Goal: Task Accomplishment & Management: Use online tool/utility

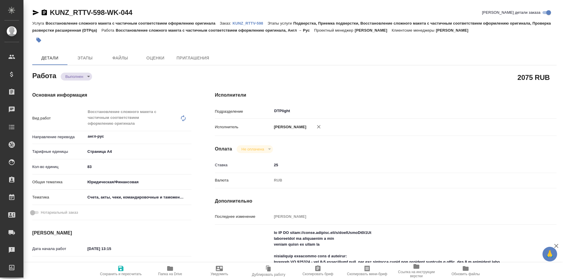
type textarea "x"
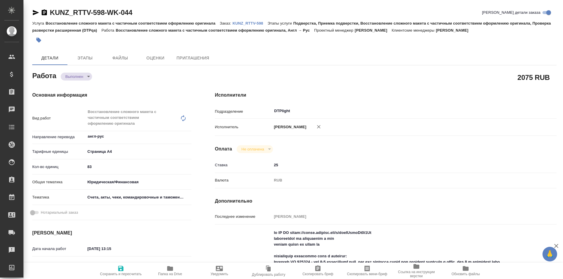
type textarea "x"
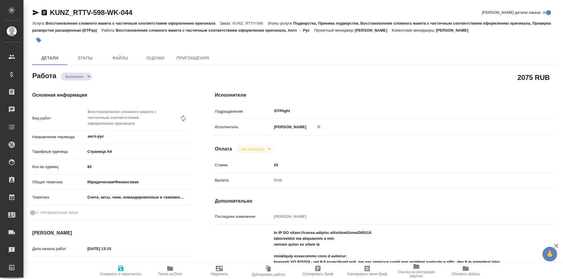
type textarea "x"
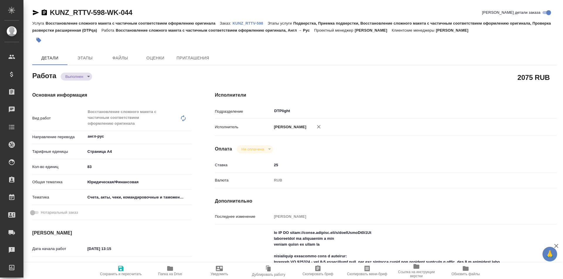
type textarea "x"
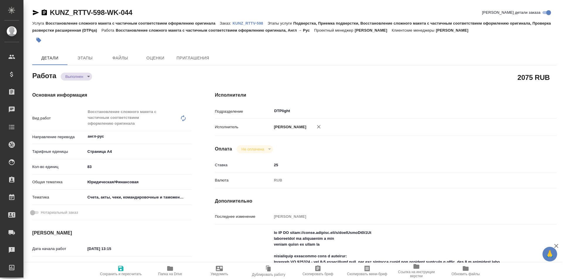
type textarea "x"
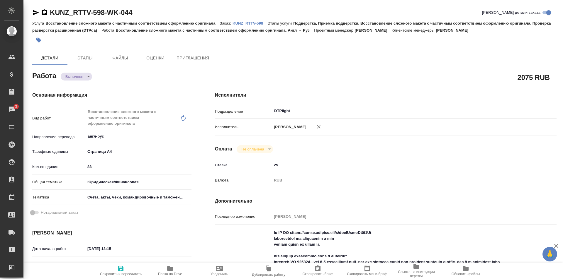
type textarea "x"
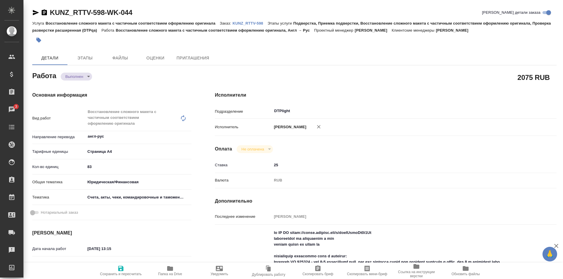
click at [249, 23] on p "KUNZ_RTTV-598" at bounding box center [249, 23] width 35 height 4
click at [173, 269] on icon "button" at bounding box center [169, 268] width 7 height 7
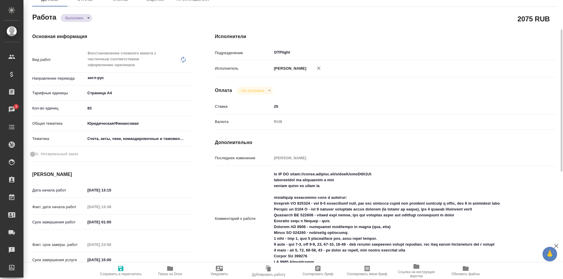
scroll to position [88, 0]
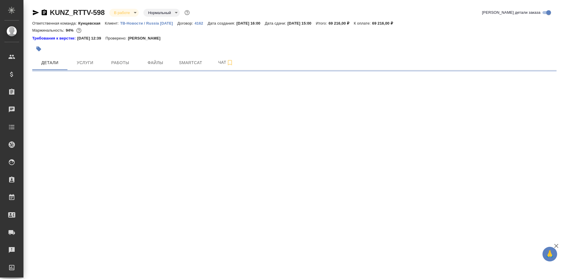
select select "RU"
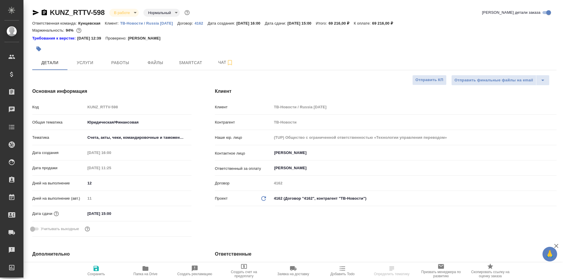
type textarea "x"
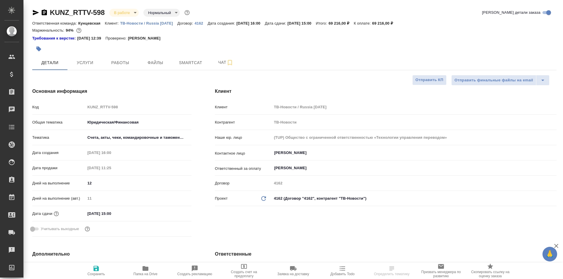
type textarea "x"
click at [124, 62] on span "Работы" at bounding box center [120, 62] width 28 height 7
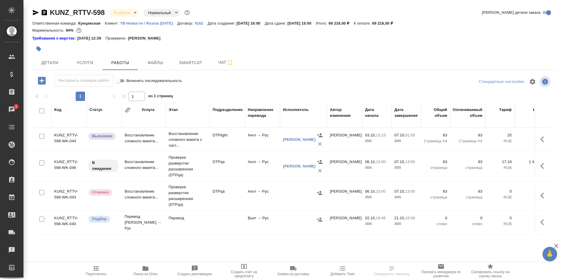
click at [203, 168] on p "Проверка разверстки расширенная (DTPqa)" at bounding box center [188, 166] width 38 height 23
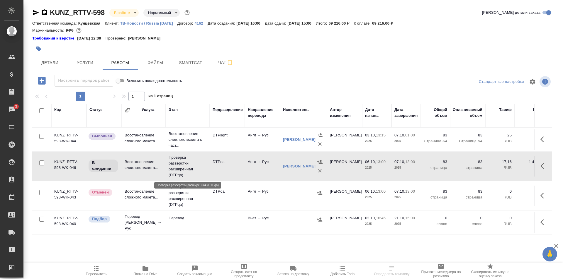
click at [203, 168] on p "Проверка разверстки расширенная (DTPqa)" at bounding box center [188, 166] width 38 height 23
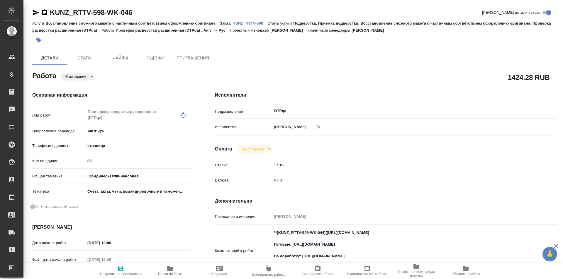
type textarea "x"
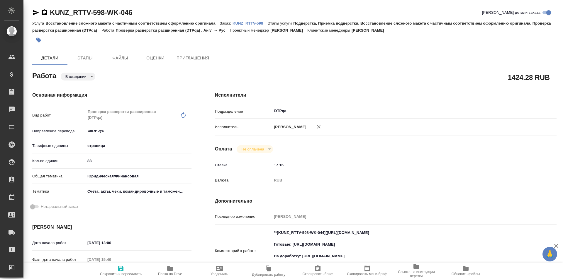
type textarea "x"
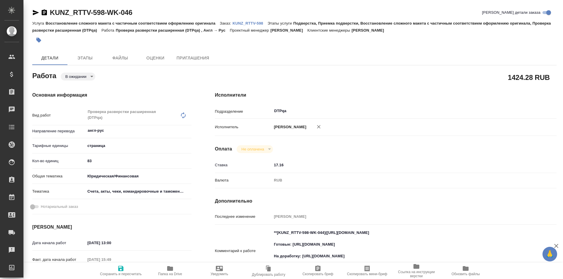
type textarea "x"
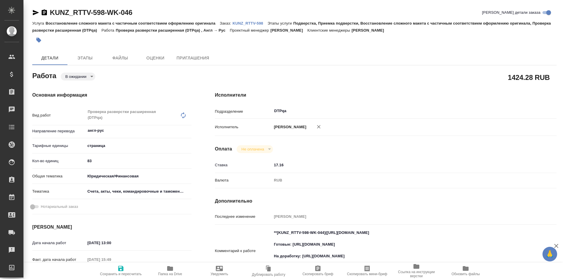
type textarea "x"
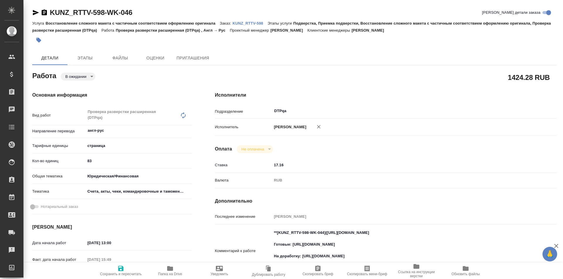
type textarea "x"
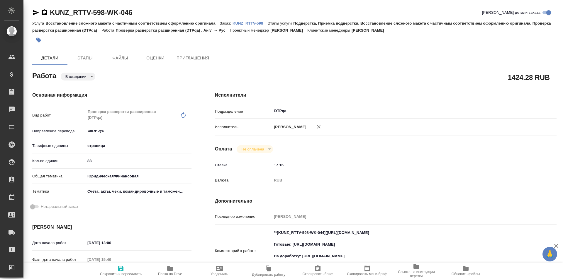
type textarea "x"
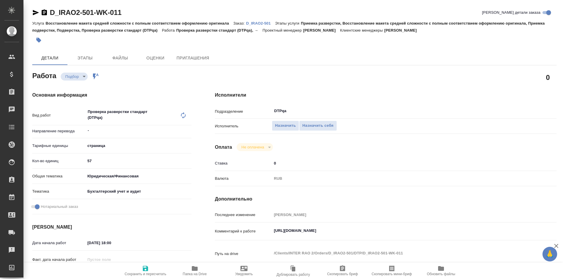
type textarea "x"
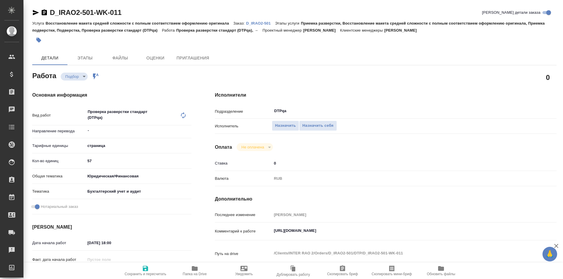
type textarea "x"
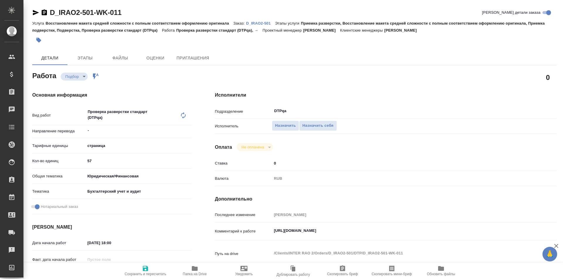
type textarea "x"
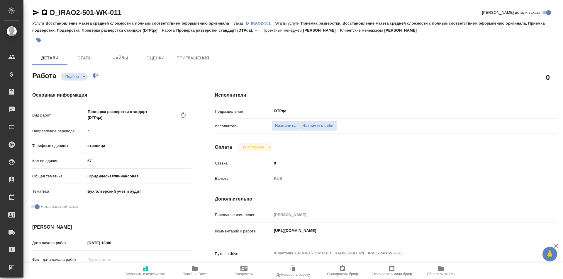
type textarea "x"
drag, startPoint x: 395, startPoint y: 230, endPoint x: 267, endPoint y: 232, distance: 127.5
click at [267, 232] on div "Комментарий к работе https://tera.awatera.com/Work/68e3c8a1810f8208a7bc2934/ x" at bounding box center [385, 231] width 341 height 13
type textarea "x"
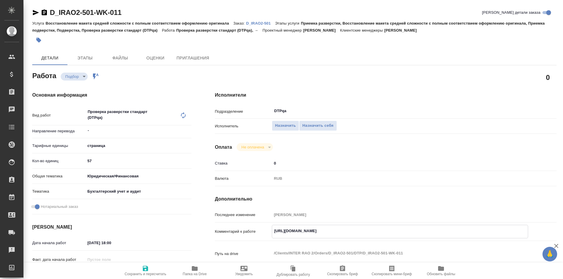
type textarea "x"
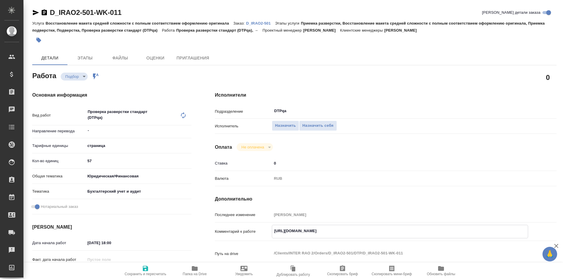
type textarea "x"
click at [314, 127] on span "Назначить себя" at bounding box center [317, 126] width 31 height 7
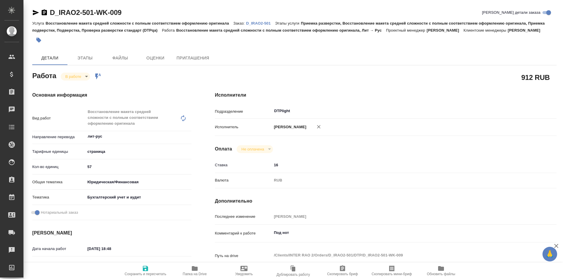
type textarea "x"
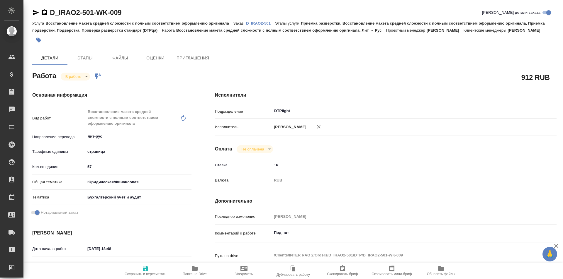
type textarea "x"
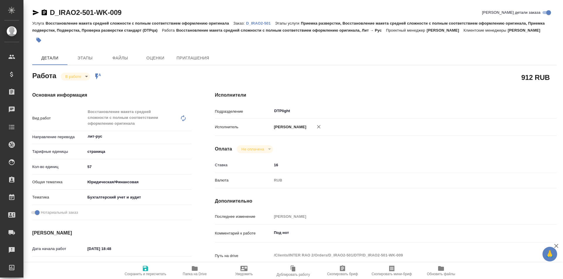
type textarea "x"
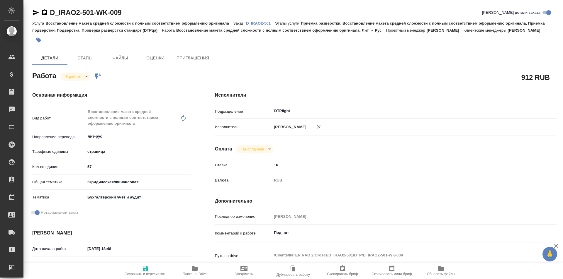
scroll to position [29, 0]
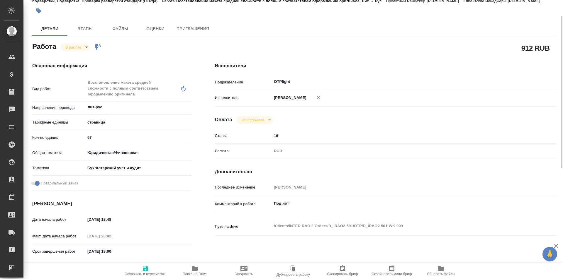
type textarea "x"
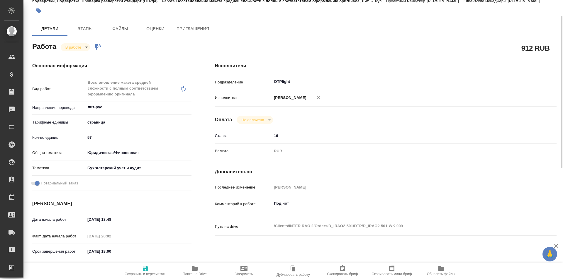
click at [198, 273] on span "Папка на Drive" at bounding box center [195, 274] width 24 height 4
type textarea "x"
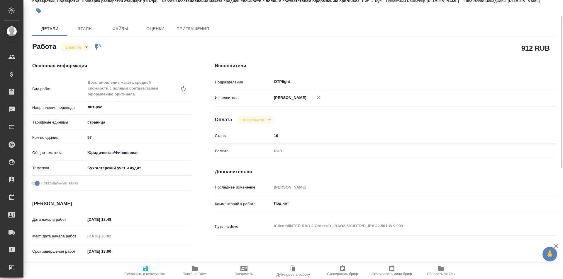
type textarea "x"
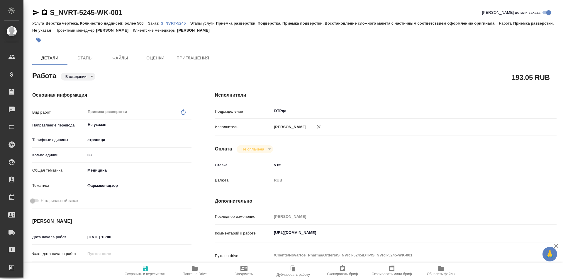
type textarea "x"
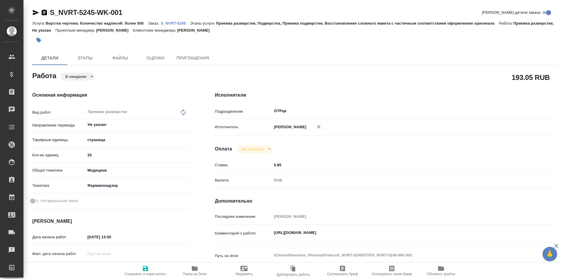
type textarea "x"
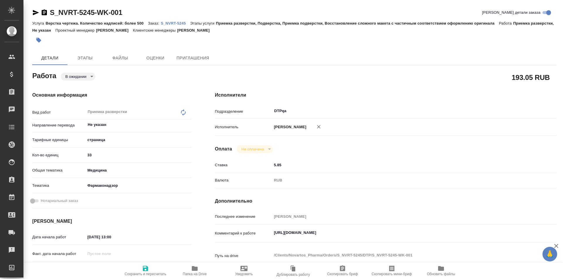
type textarea "x"
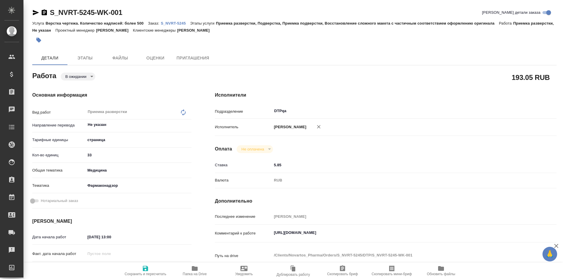
type textarea "x"
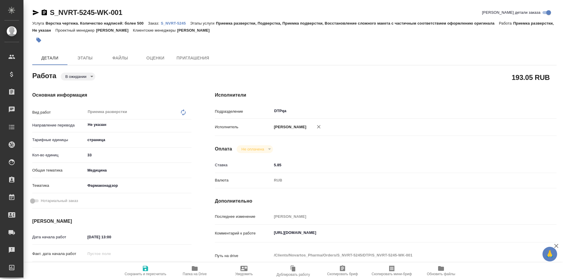
type textarea "x"
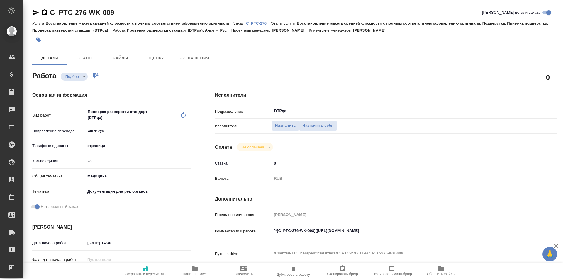
type textarea "x"
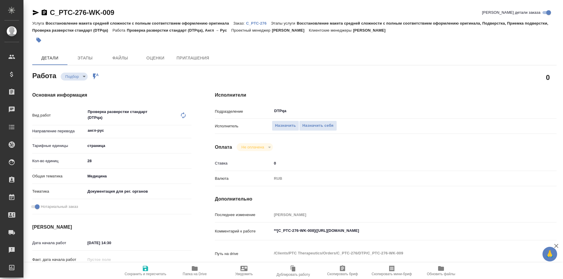
type textarea "x"
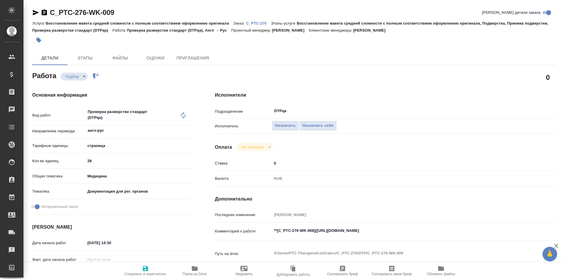
type textarea "x"
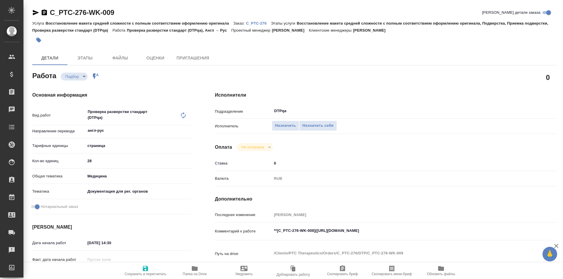
type textarea "x"
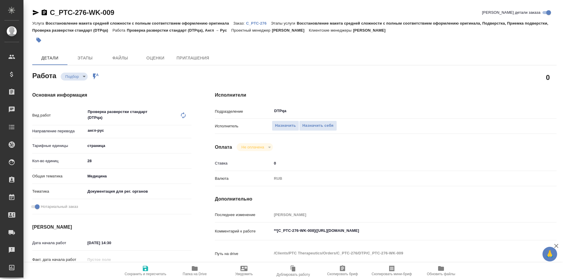
type textarea "x"
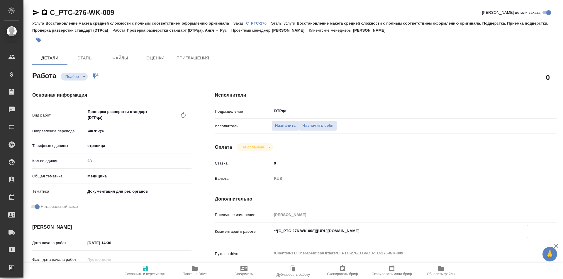
type textarea "x"
drag, startPoint x: 425, startPoint y: 231, endPoint x: 317, endPoint y: 233, distance: 108.5
click at [317, 233] on textarea "**[C_PTC-276-WK-008]([URL][DOMAIN_NAME]" at bounding box center [400, 231] width 256 height 10
type textarea "x"
click at [308, 125] on span "Назначить себя" at bounding box center [317, 126] width 31 height 7
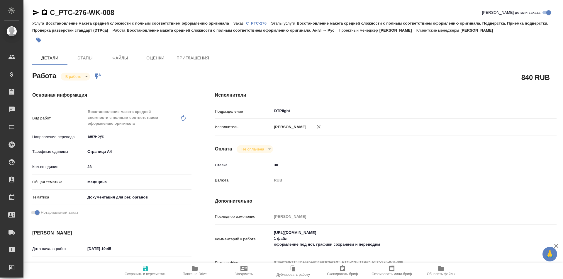
type textarea "x"
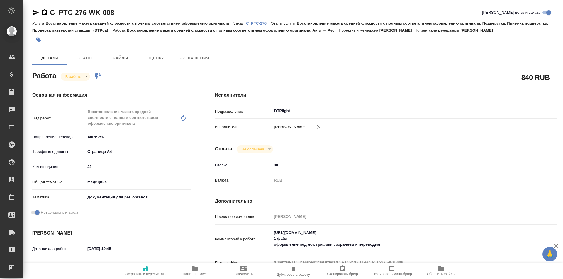
type textarea "x"
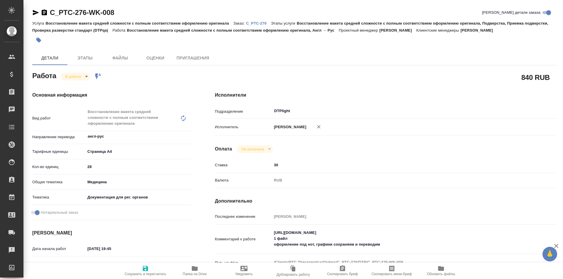
type textarea "x"
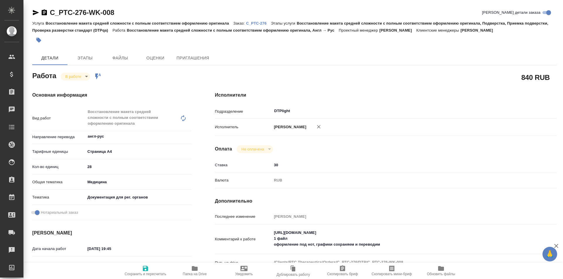
type textarea "x"
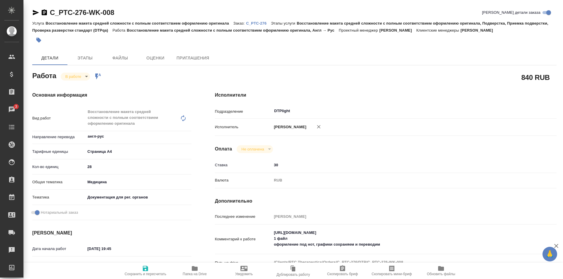
click at [196, 270] on icon "button" at bounding box center [195, 268] width 6 height 5
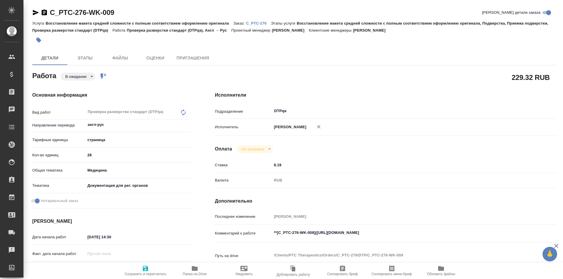
type textarea "x"
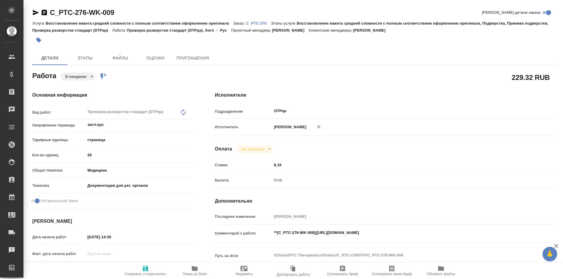
type textarea "x"
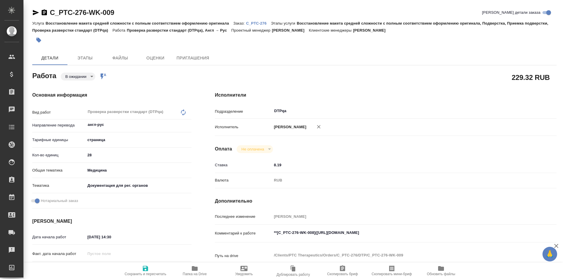
type textarea "x"
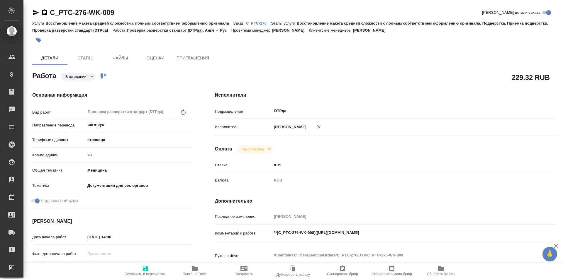
type textarea "x"
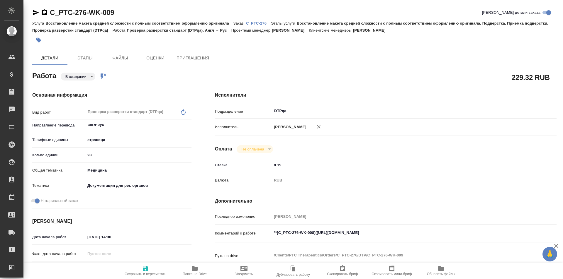
click at [144, 268] on icon "button" at bounding box center [145, 268] width 5 height 5
type textarea "x"
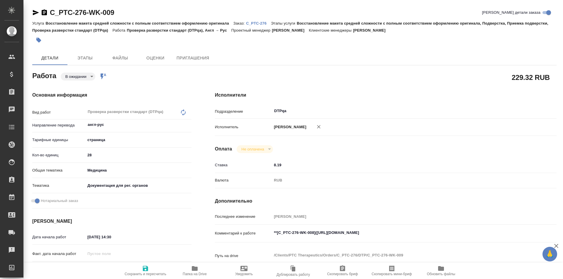
type textarea "x"
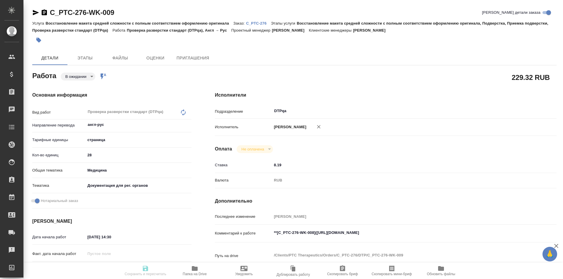
type textarea "x"
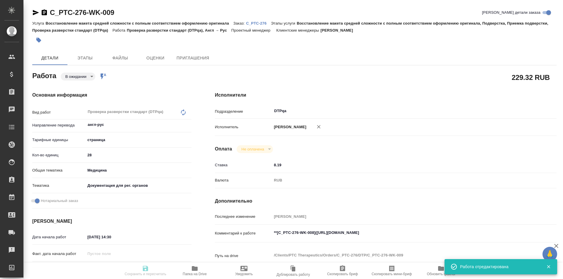
type input "pending"
type textarea "Проверка разверстки стандарт (DTPqa)"
type textarea "x"
type input "англ-рус"
type input "5a8b1489cc6b4906c91bfdb2"
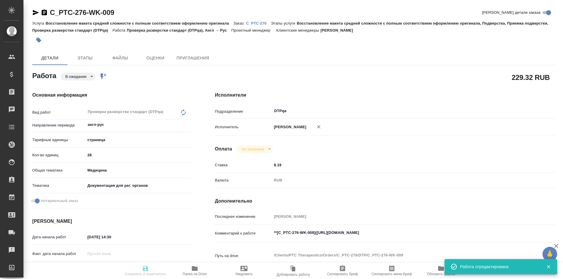
type input "28"
type input "med"
type input "5f647205b73bc97568ca66c6"
checkbox input "true"
type input "[DATE] 14:30"
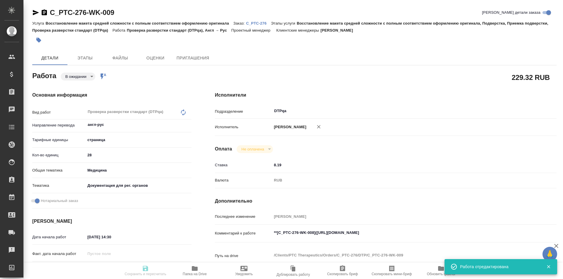
type input "[DATE] 15:30"
type input "[DATE] 19:00"
type input "DTPqa"
type input "notPayed"
type input "8.19"
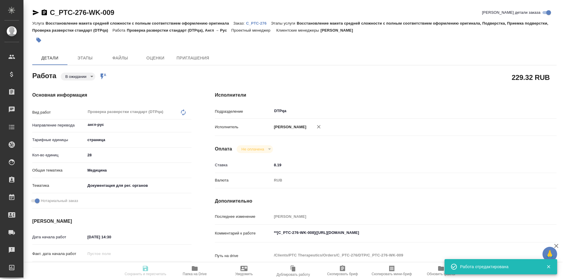
type input "RUB"
type input "[PERSON_NAME]"
type textarea "**[C_PTC-276-WK-008]([URL][DOMAIN_NAME]"
type textarea "x"
type textarea "/Clients/PTC Therapeutics/Orders/C_PTC-276/DTP/C_PTC-276-WK-009"
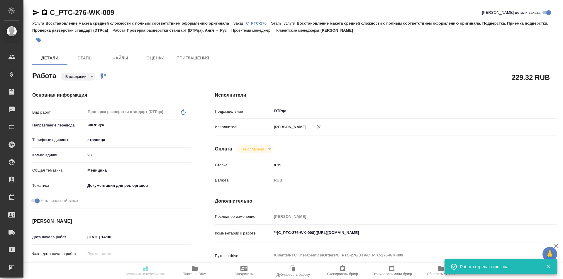
type textarea "x"
type input "C_PTC-276"
type input "Восстановление макета средней сложности с полным соответствием оформлению ориги…"
type input "Лямина Надежда"
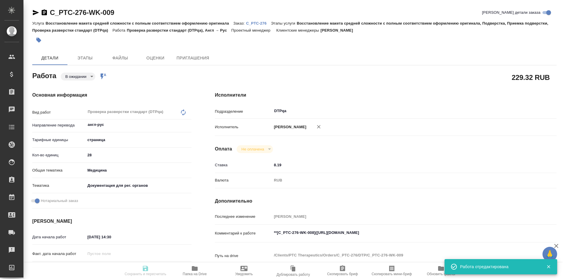
type input "Петрова Валерия"
type input "/Clients/PTC Therapeutics/Orders/C_PTC-276"
type textarea "x"
type textarea "посчитайте верстку, плиз нот"
type textarea "x"
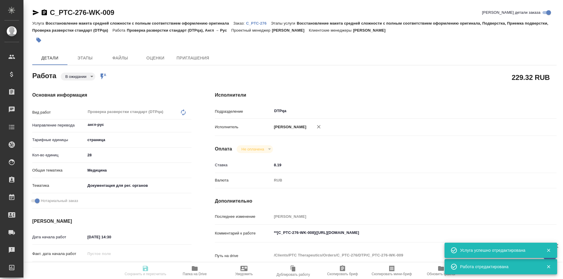
type textarea "x"
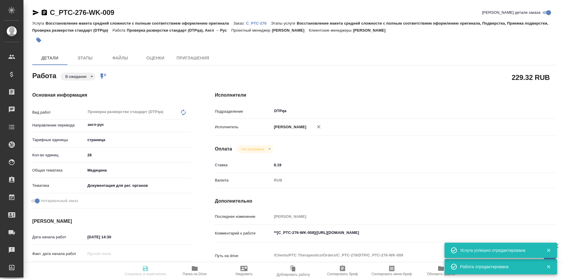
type textarea "x"
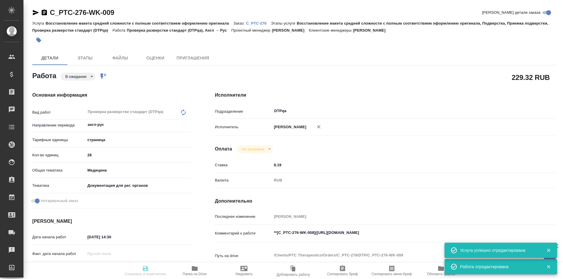
type textarea "x"
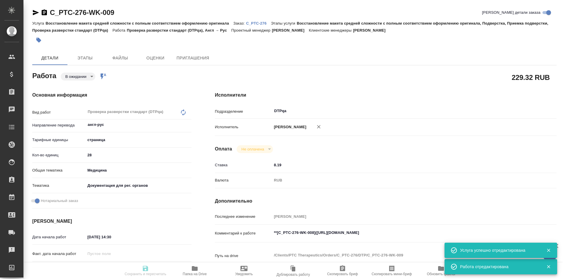
type textarea "x"
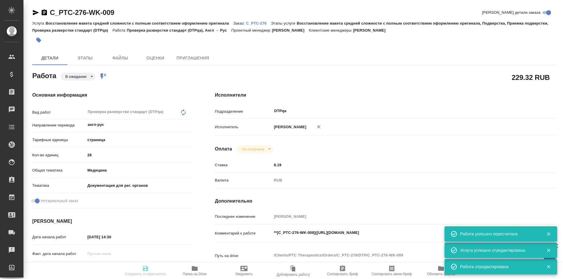
type input "pending"
type textarea "Проверка разверстки стандарт (DTPqa)"
type textarea "x"
type input "англ-рус"
type input "5a8b1489cc6b4906c91bfdb2"
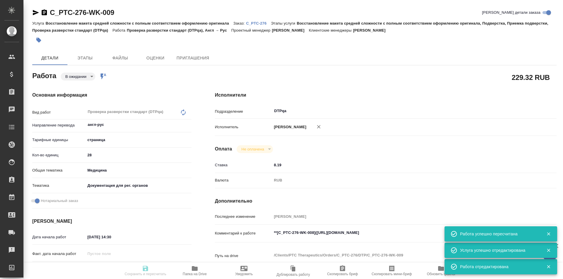
type input "28"
type input "med"
type input "5f647205b73bc97568ca66c6"
checkbox input "true"
type input "07.10.2025 14:30"
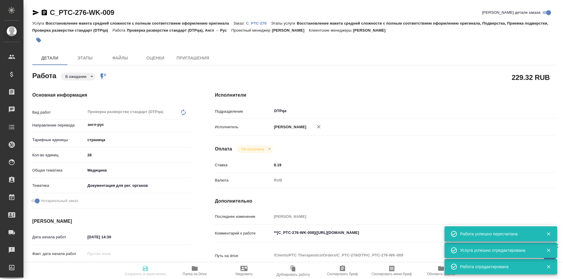
type input "07.10.2025 15:30"
type input "10.10.2025 19:00"
type input "DTPqa"
type input "notPayed"
type input "8.19"
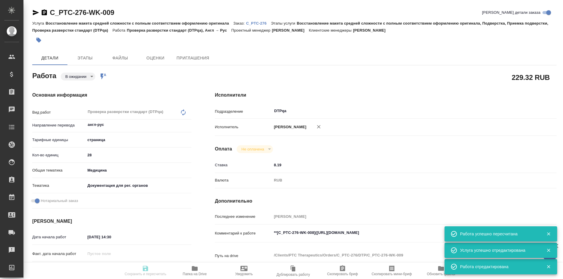
type input "RUB"
type input "[PERSON_NAME]"
type textarea "**[C_PTC-276-WK-008](https://tera.awatera.com/Work/68e3d1098bce6fb04e13a2fb/)**"
type textarea "x"
type textarea "/Clients/PTC Therapeutics/Orders/C_PTC-276/DTP/C_PTC-276-WK-009"
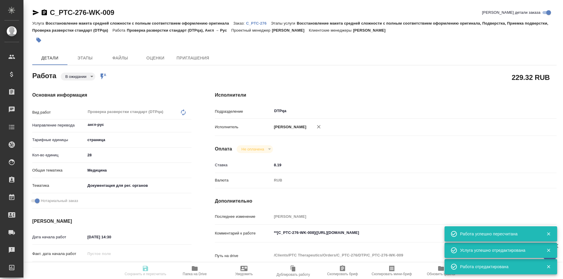
type textarea "x"
type input "C_PTC-276"
type input "Восстановление макета средней сложности с полным соответствием оформлению ориги…"
type input "Лямина Надежда"
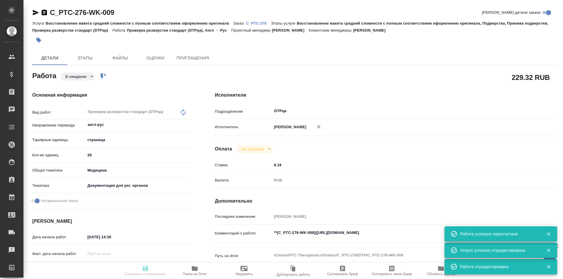
type input "[PERSON_NAME]"
type input "/Clients/PTC Therapeutics/Orders/C_PTC-276"
type textarea "x"
type textarea "посчитайте верстку, плиз нот"
type textarea "x"
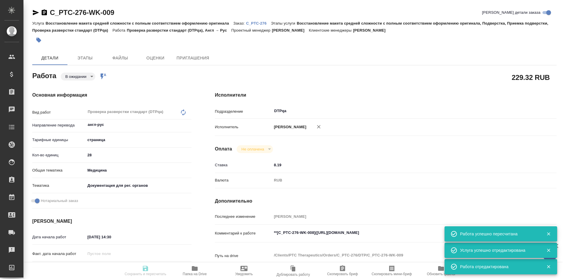
type textarea "x"
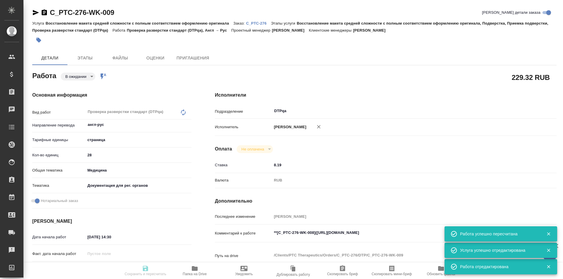
type textarea "x"
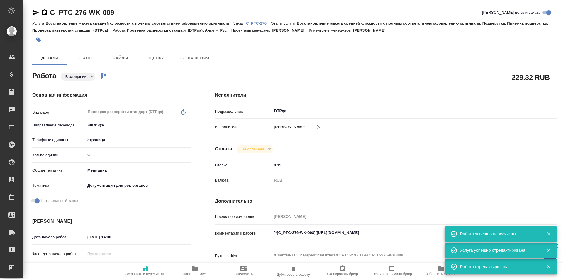
type textarea "x"
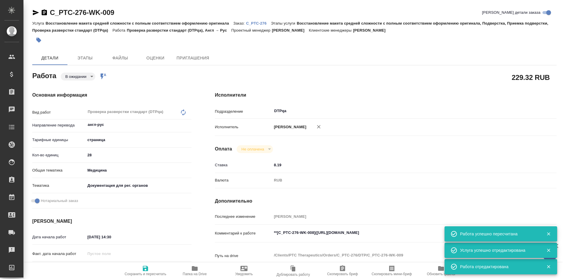
type textarea "x"
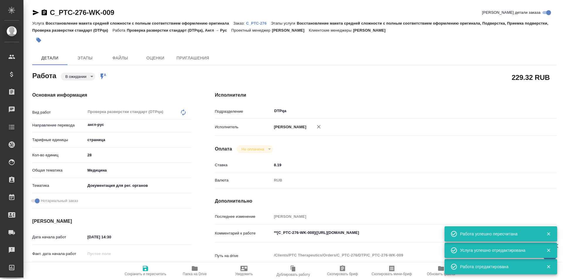
type textarea "x"
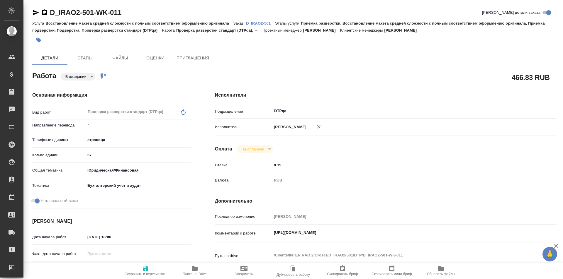
type textarea "x"
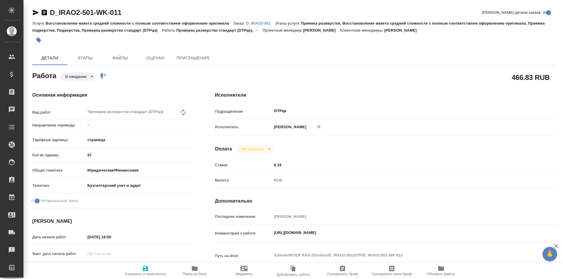
click at [140, 270] on span "Сохранить и пересчитать" at bounding box center [145, 270] width 42 height 11
type textarea "x"
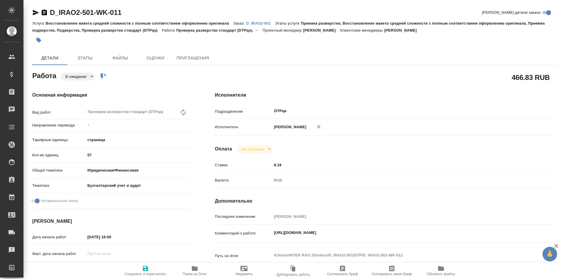
type textarea "x"
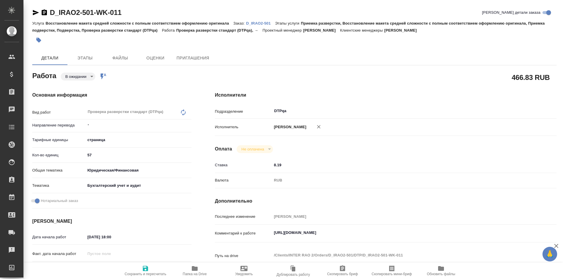
type textarea "x"
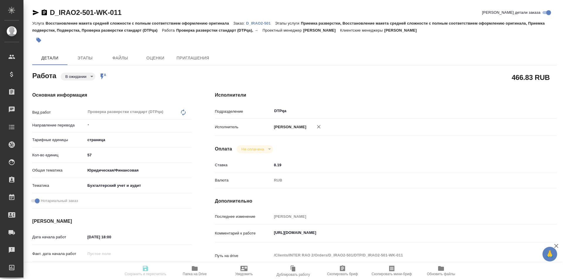
type textarea "x"
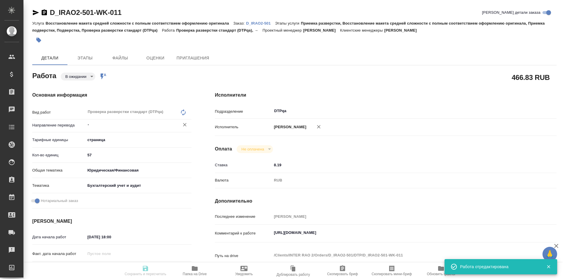
type textarea "x"
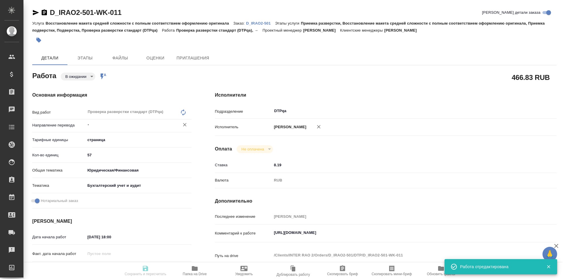
type input "pending"
type textarea "Проверка разверстки стандарт (DTPqa)"
type textarea "x"
type input "-"
type input "5a8b1489cc6b4906c91bfdb2"
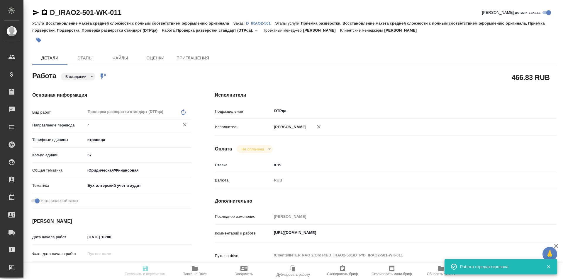
type input "57"
type input "yr-fn"
type input "6149848a2b7be24903fd7a88"
checkbox input "true"
type input "07.10.2025 18:00"
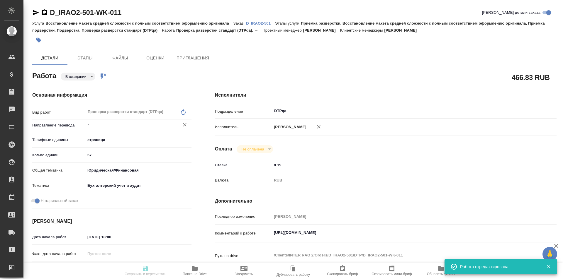
type input "07.10.2025 19:30"
type input "20.10.2025 14:00"
type input "DTPqa"
type input "notPayed"
type input "8.19"
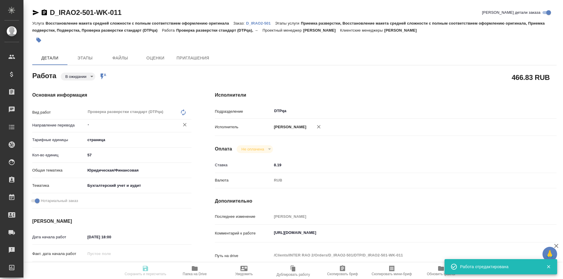
type input "RUB"
type input "[PERSON_NAME]"
type textarea "https://tera.awatera.com/Work/68e3c8a1810f8208a7bc2934/"
type textarea "x"
type textarea "/Clients/INTER RAO 2/Orders/D_IRAO2-501/DTP/D_IRAO2-501-WK-011"
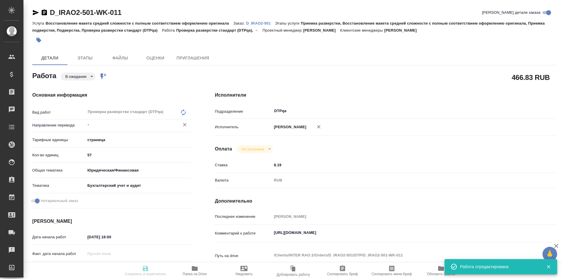
type textarea "x"
type input "D_IRAO2-501"
type input "Восстановление макета средней сложности с полным соответствием оформлению ориги…"
type input "Приемка разверстки, Восстановление макета средней сложности с полным соответств…"
type input "Булахова Елена"
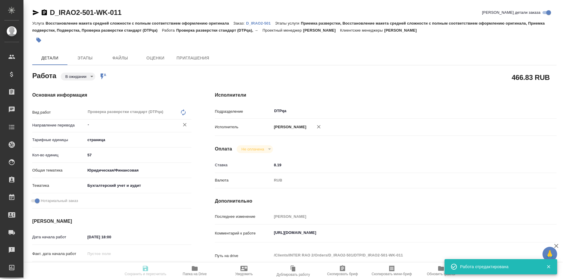
type input "[PERSON_NAME]"
type input "/Clients/INTER RAO 2/Orders/D_IRAO2-501"
type textarea "x"
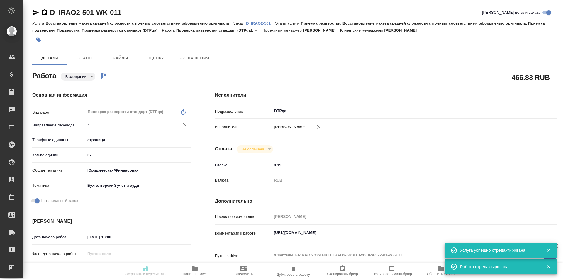
type textarea "x"
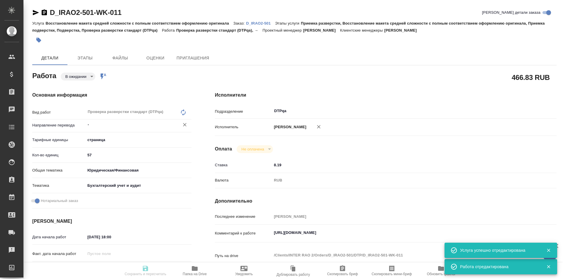
type textarea "x"
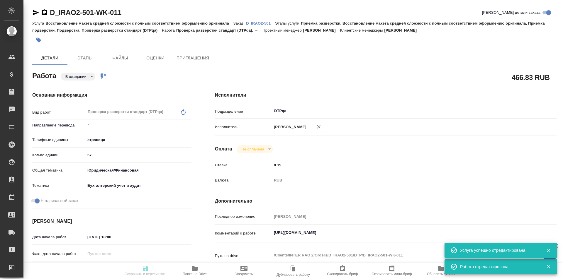
type textarea "x"
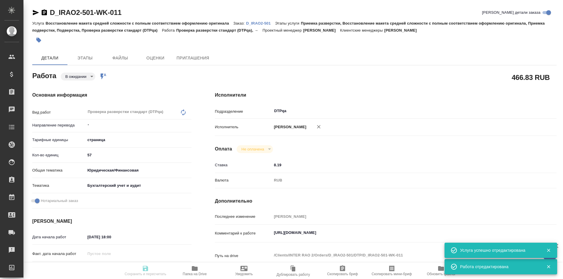
type textarea "x"
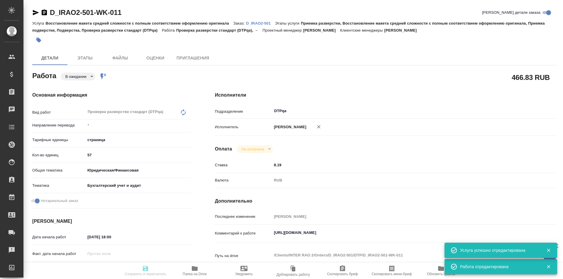
type textarea "x"
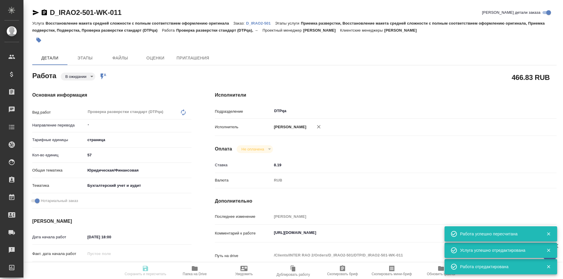
type input "pending"
type textarea "Проверка разверстки стандарт (DTPqa)"
type textarea "x"
type input "-"
type input "5a8b1489cc6b4906c91bfdb2"
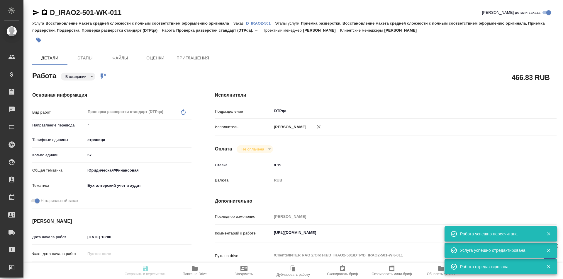
type input "57"
type input "yr-fn"
type input "6149848a2b7be24903fd7a88"
checkbox input "true"
type input "07.10.2025 18:00"
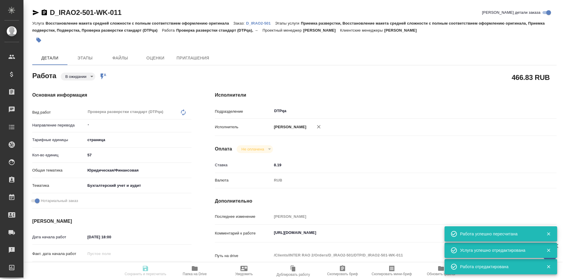
type input "07.10.2025 19:30"
type input "20.10.2025 14:00"
type input "DTPqa"
type input "notPayed"
type input "8.19"
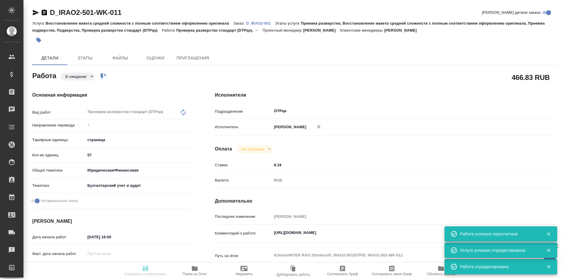
type input "RUB"
type input "[PERSON_NAME]"
type textarea "https://tera.awatera.com/Work/68e3c8a1810f8208a7bc2934/"
type textarea "x"
type textarea "/Clients/INTER RAO 2/Orders/D_IRAO2-501/DTP/D_IRAO2-501-WK-011"
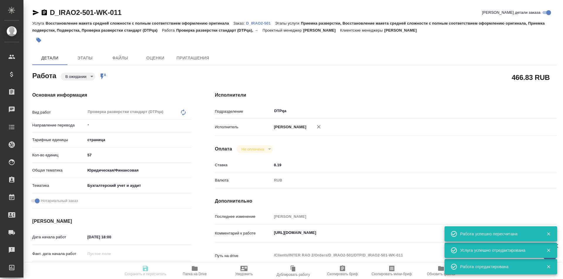
type textarea "x"
type input "D_IRAO2-501"
type input "Восстановление макета средней сложности с полным соответствием оформлению ориги…"
type input "Приемка разверстки, Восстановление макета средней сложности с полным соответств…"
type input "Булахова Елена"
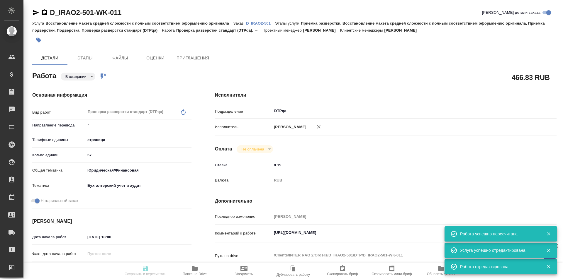
type input "[PERSON_NAME]"
type input "/Clients/INTER RAO 2/Orders/D_IRAO2-501"
type textarea "x"
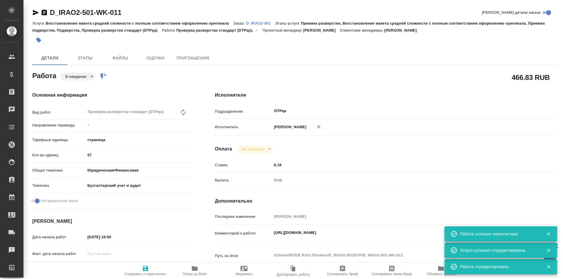
type textarea "x"
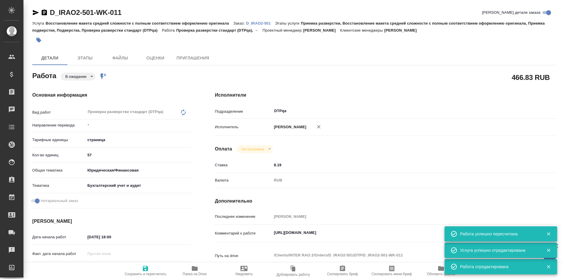
type textarea "x"
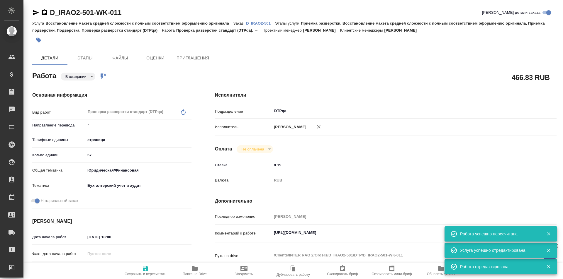
type textarea "x"
